Goal: Task Accomplishment & Management: Manage account settings

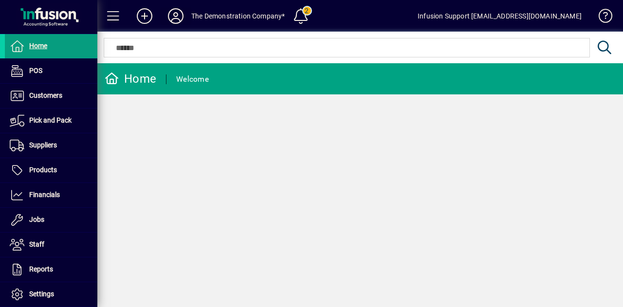
click at [174, 12] on icon at bounding box center [175, 16] width 19 height 16
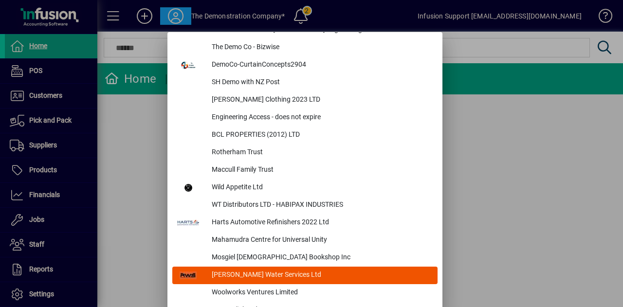
scroll to position [3779, 0]
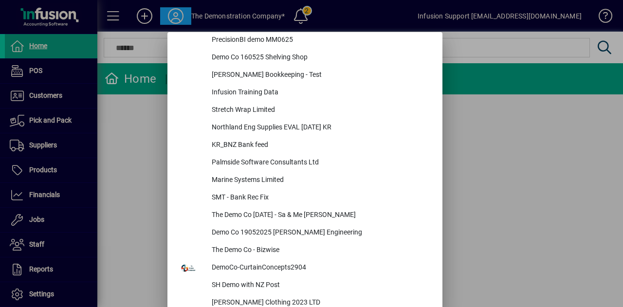
click at [93, 150] on div at bounding box center [311, 153] width 623 height 307
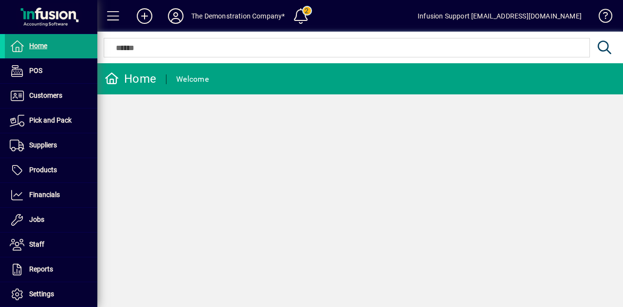
scroll to position [162, 0]
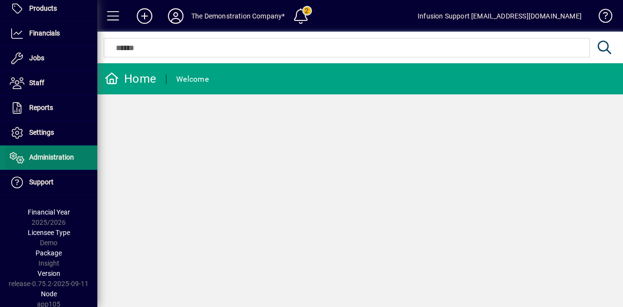
click at [58, 159] on span "Administration" at bounding box center [39, 158] width 69 height 12
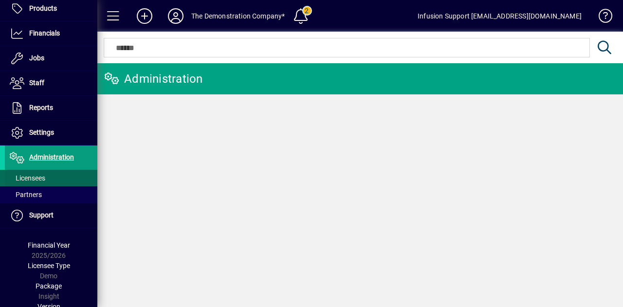
click at [42, 175] on span "Licensees" at bounding box center [28, 178] width 36 height 8
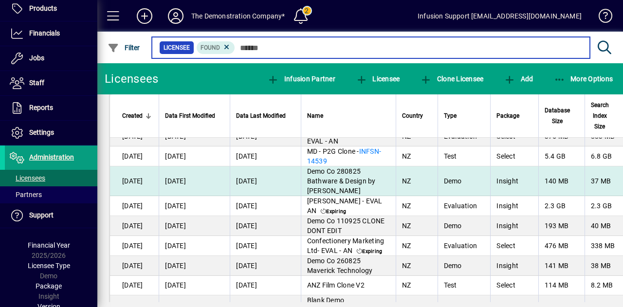
scroll to position [438, 0]
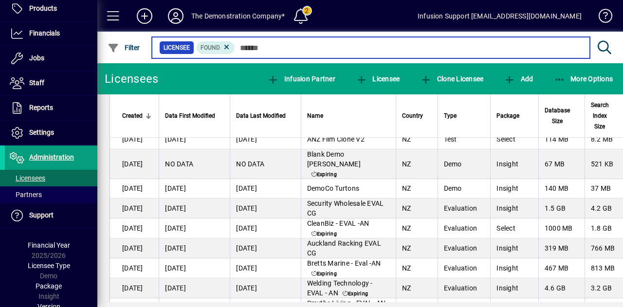
click at [360, 45] on input "text" at bounding box center [408, 48] width 347 height 14
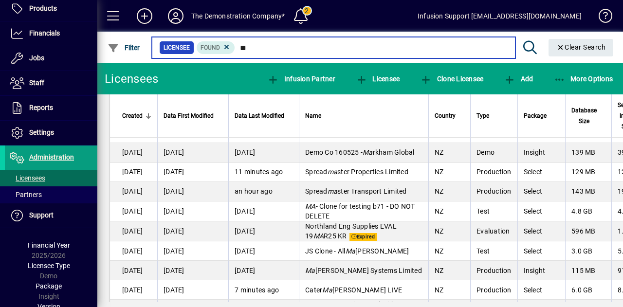
scroll to position [243, 0]
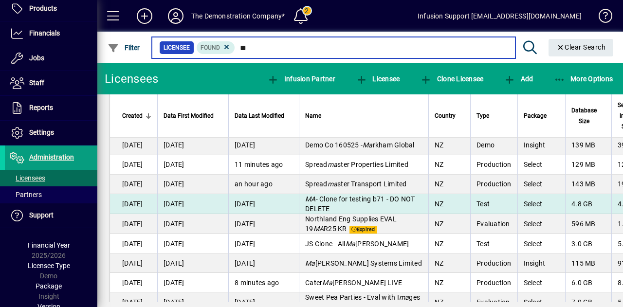
type input "**"
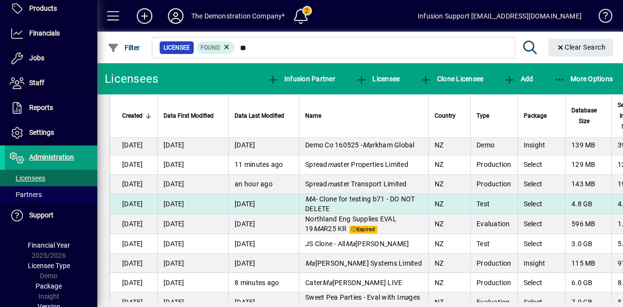
click at [428, 202] on td "NZ" at bounding box center [449, 204] width 42 height 20
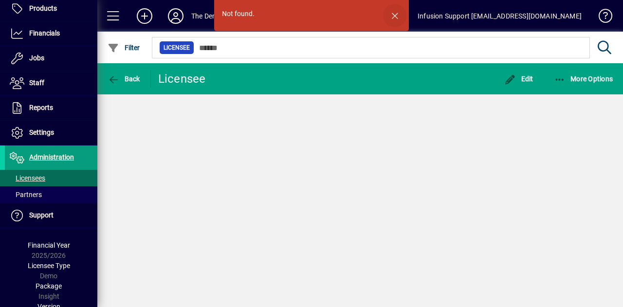
click at [402, 13] on span "button" at bounding box center [394, 15] width 23 height 23
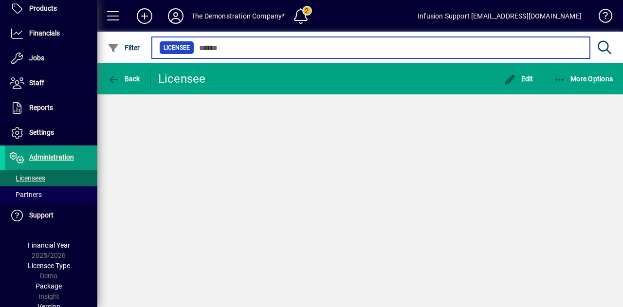
click at [236, 45] on input "text" at bounding box center [388, 48] width 388 height 14
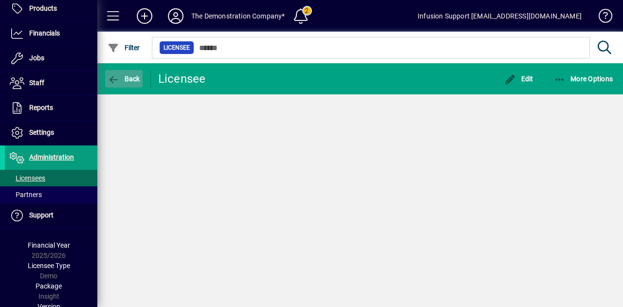
click at [113, 77] on icon "button" at bounding box center [114, 80] width 12 height 10
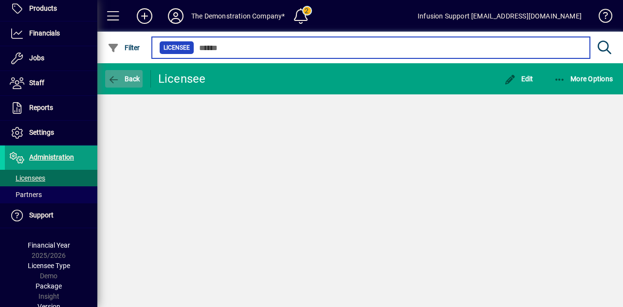
type input "**"
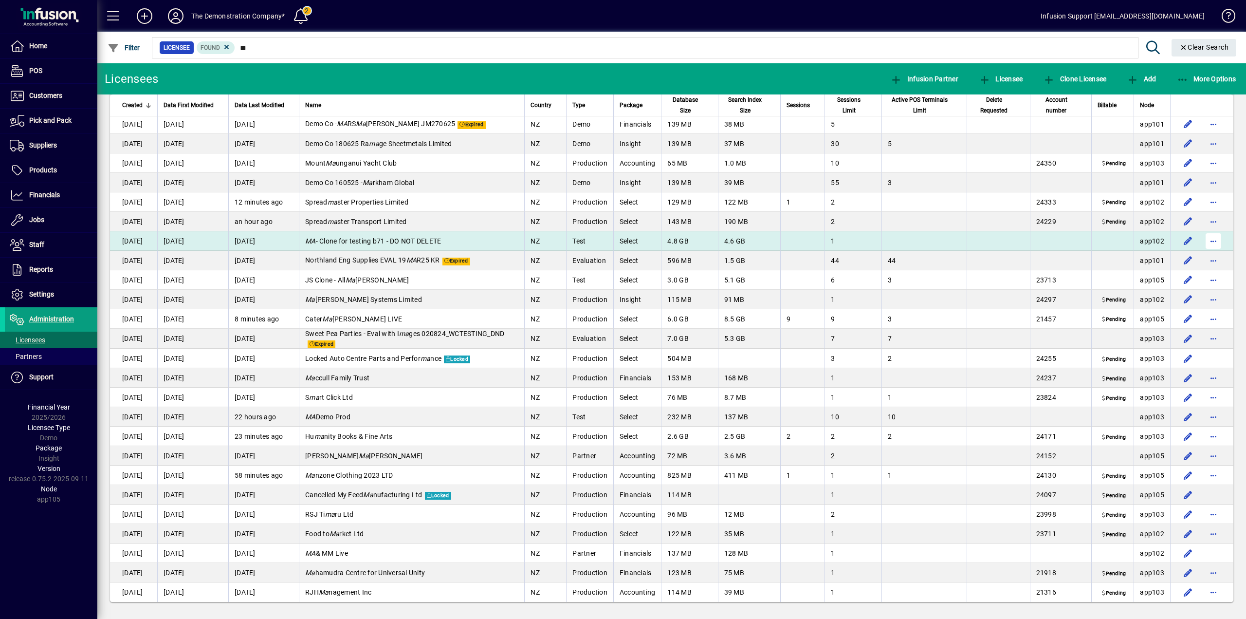
click at [623, 240] on span "button" at bounding box center [1213, 240] width 23 height 23
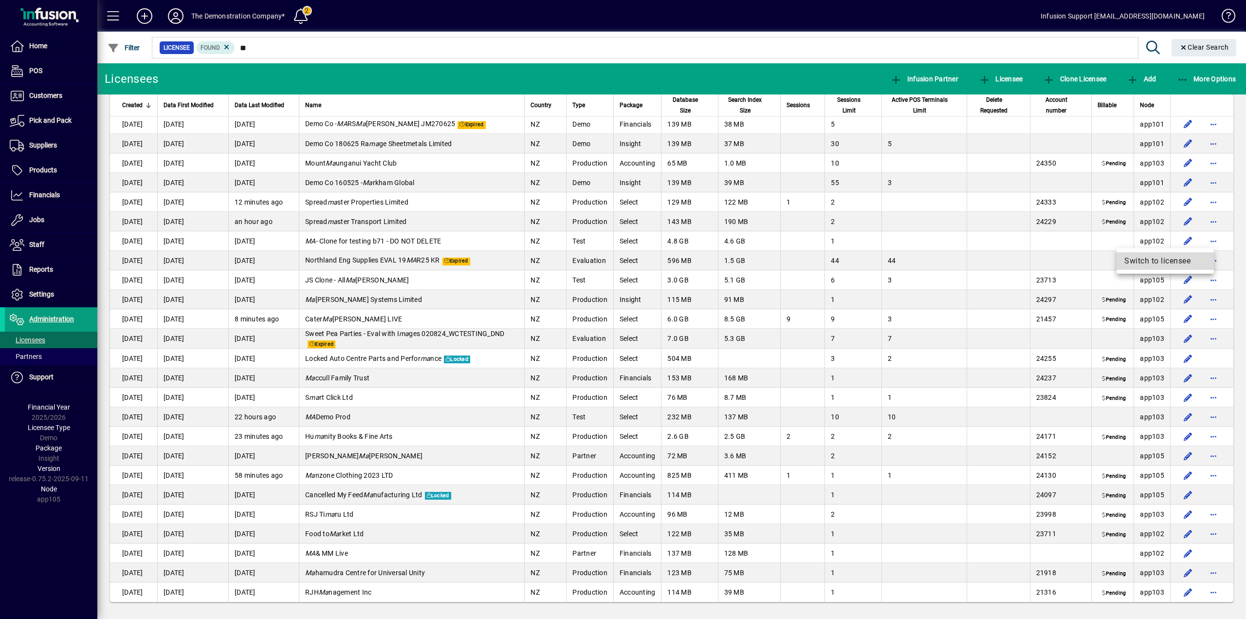
click at [623, 258] on span "Switch to licensee" at bounding box center [1165, 261] width 82 height 12
